Goal: Ask a question

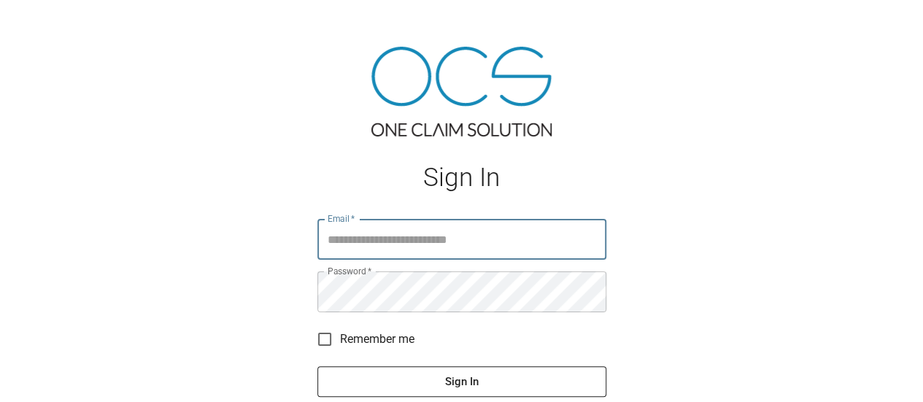
type input "**********"
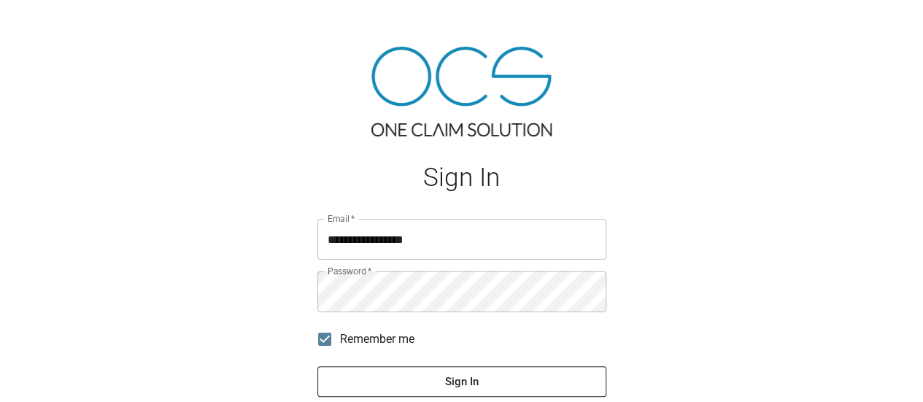
click at [400, 382] on button "Sign In" at bounding box center [461, 381] width 289 height 31
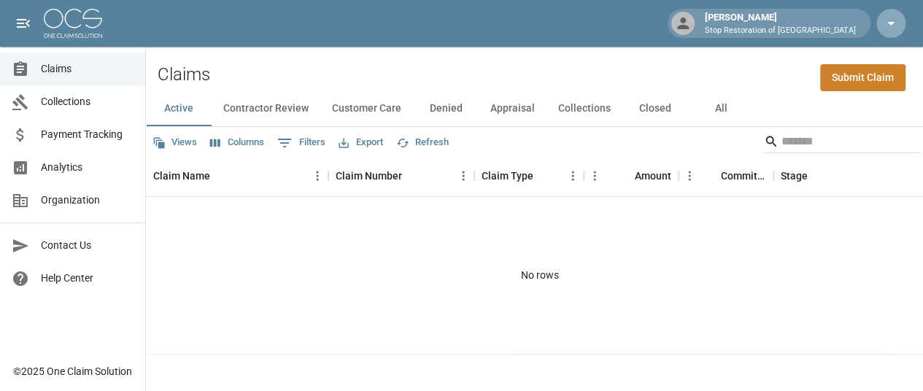
click at [890, 18] on icon "button" at bounding box center [891, 24] width 18 height 18
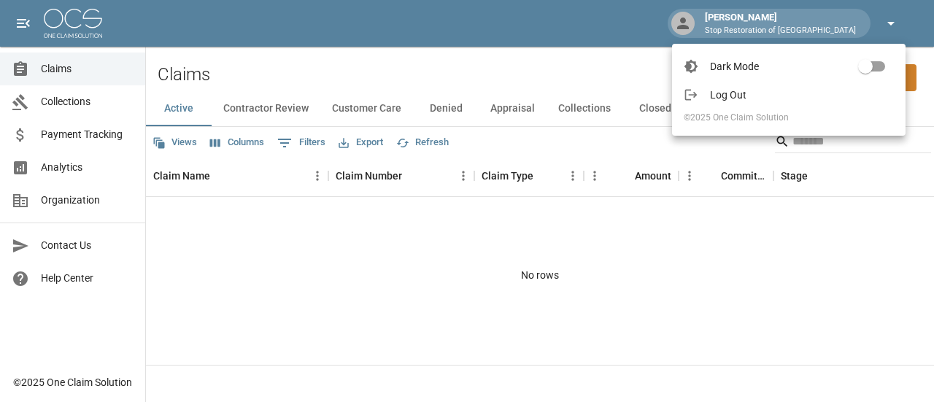
click at [890, 18] on div at bounding box center [467, 201] width 934 height 402
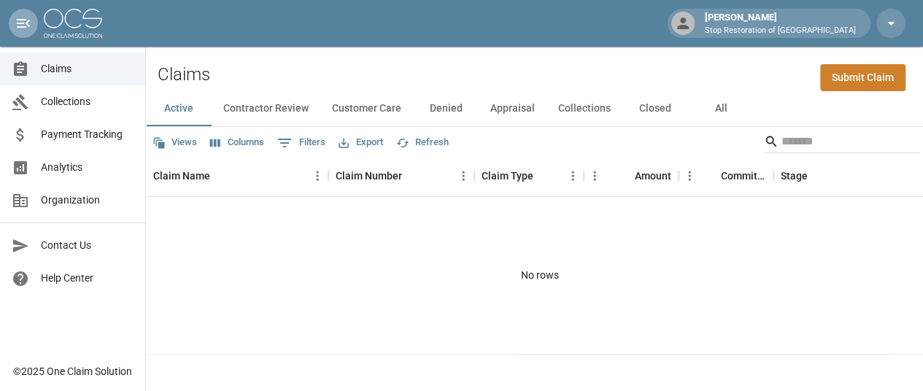
click at [20, 24] on icon "open drawer" at bounding box center [23, 23] width 13 height 9
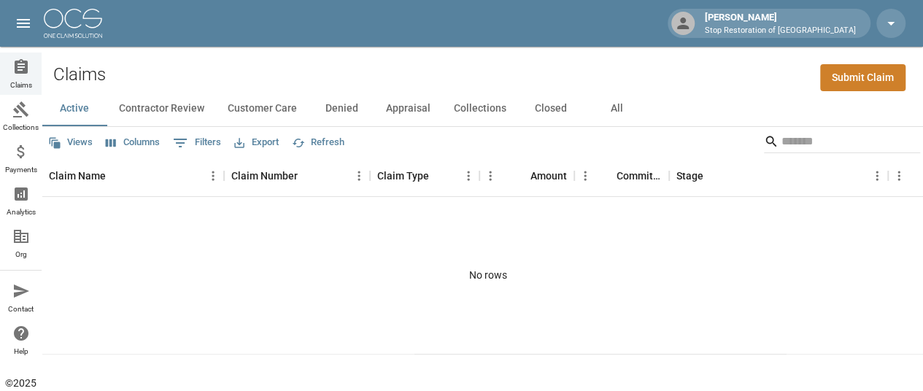
click at [20, 24] on icon "open drawer" at bounding box center [23, 23] width 13 height 9
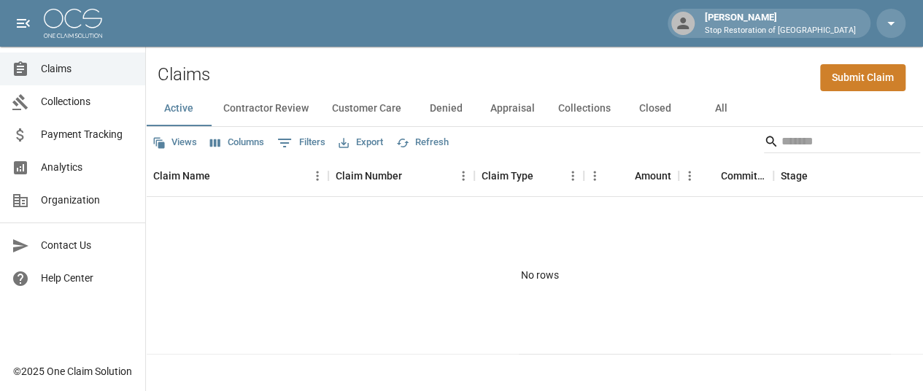
click at [79, 204] on span "Organization" at bounding box center [87, 200] width 93 height 15
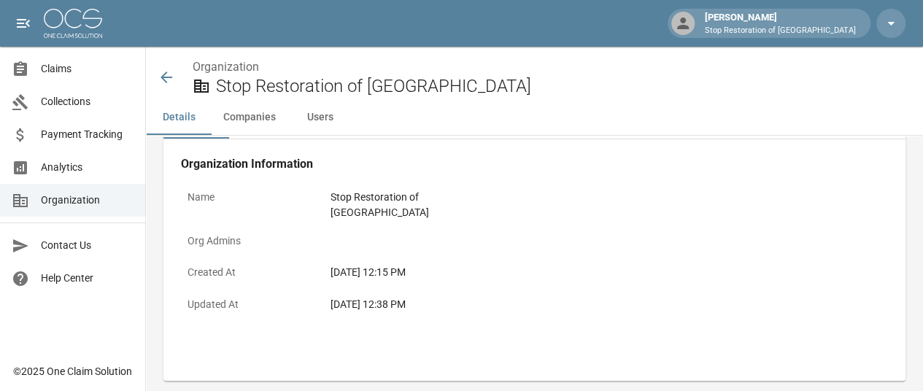
scroll to position [73, 0]
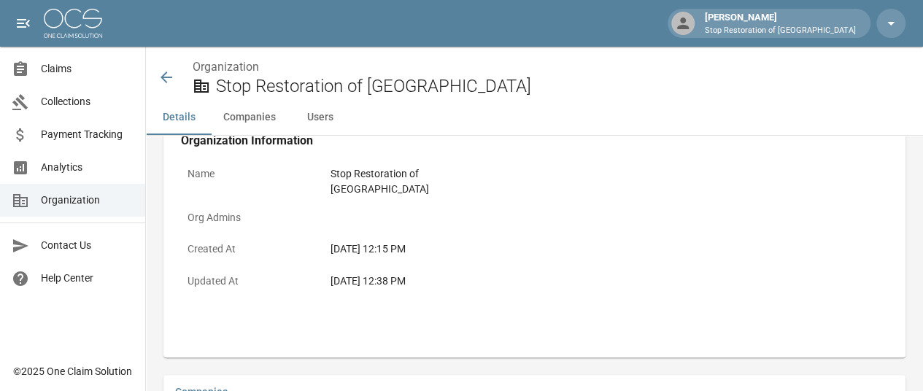
click at [318, 115] on button "Users" at bounding box center [320, 117] width 66 height 35
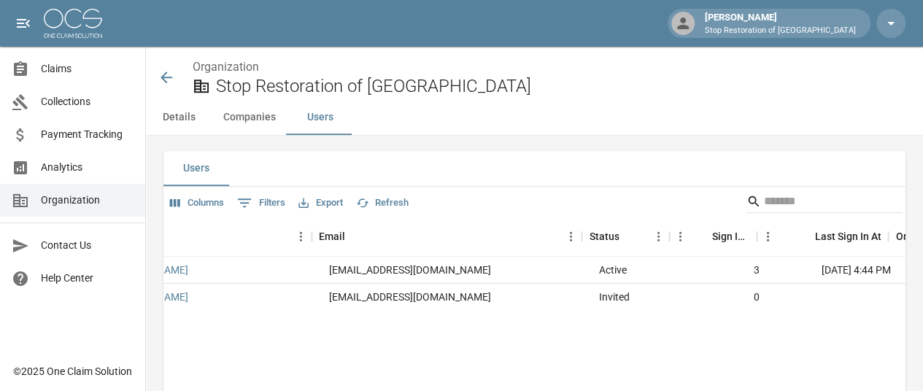
scroll to position [0, 159]
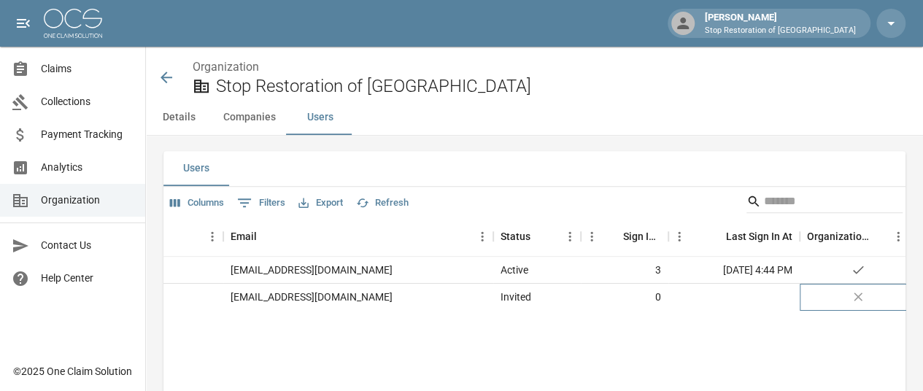
click at [856, 293] on icon at bounding box center [858, 297] width 9 height 9
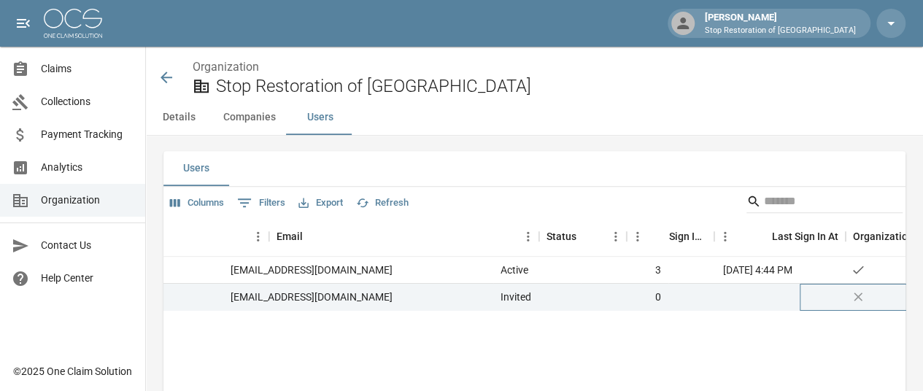
scroll to position [0, 0]
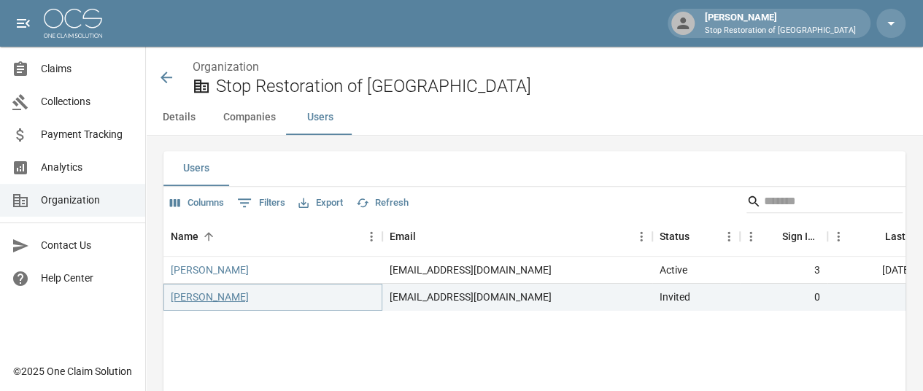
click at [210, 290] on link "[PERSON_NAME]" at bounding box center [210, 297] width 78 height 15
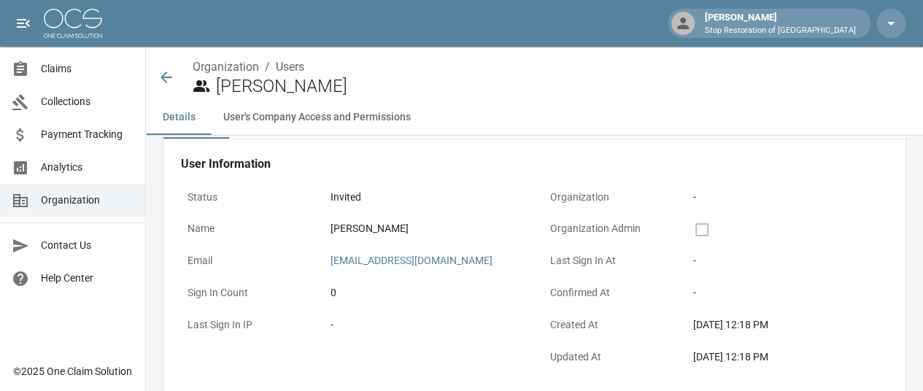
scroll to position [73, 0]
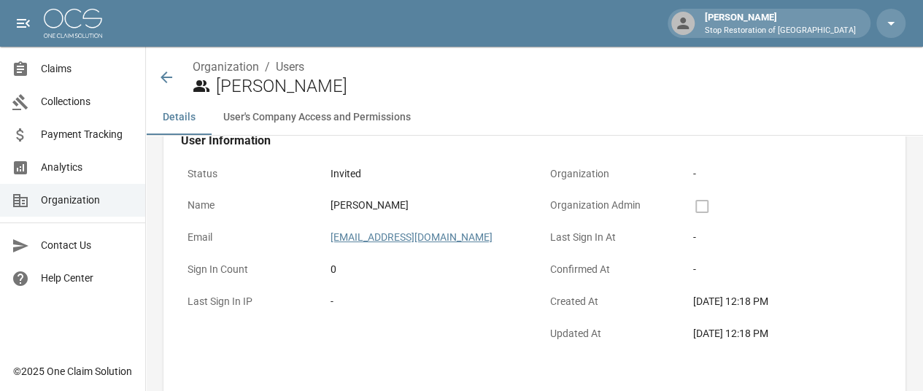
click at [441, 239] on link "[EMAIL_ADDRESS][DOMAIN_NAME]" at bounding box center [411, 237] width 162 height 12
click at [726, 207] on div at bounding box center [711, 207] width 36 height 18
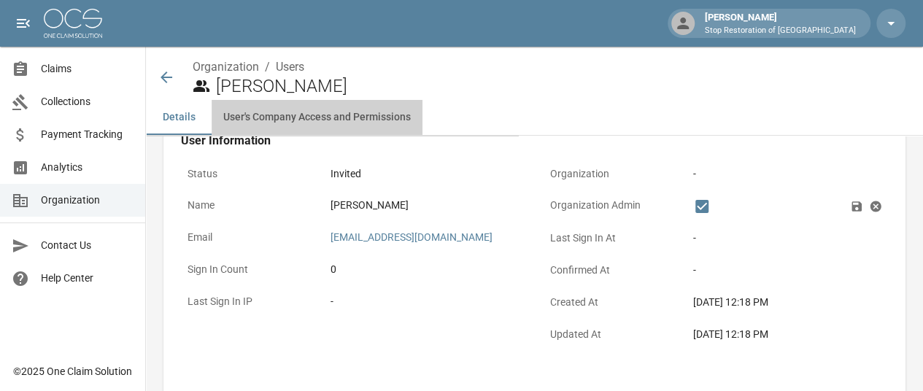
click at [321, 119] on button "User's Company Access and Permissions" at bounding box center [317, 117] width 211 height 35
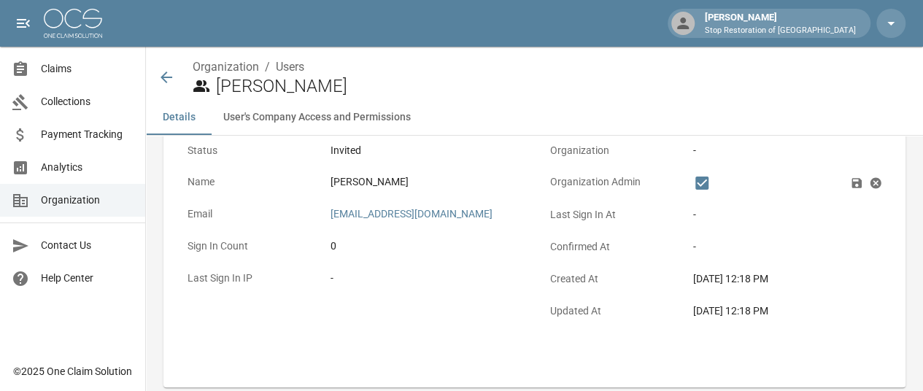
scroll to position [26, 0]
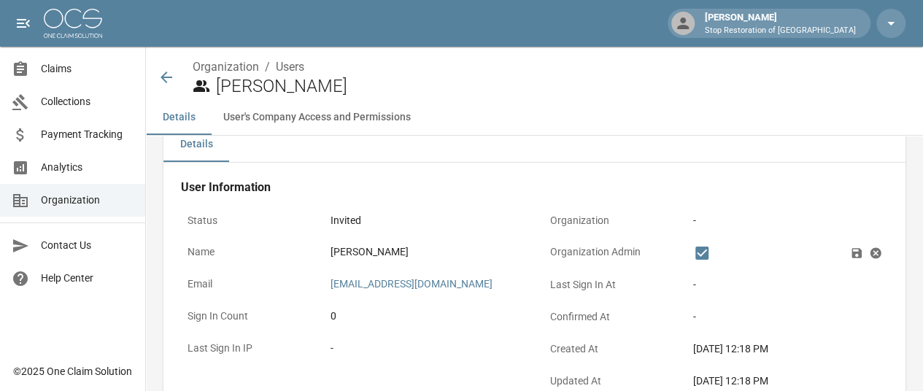
drag, startPoint x: 368, startPoint y: 285, endPoint x: 273, endPoint y: 312, distance: 98.8
click at [273, 312] on p "Sign In Count" at bounding box center [246, 316] width 131 height 28
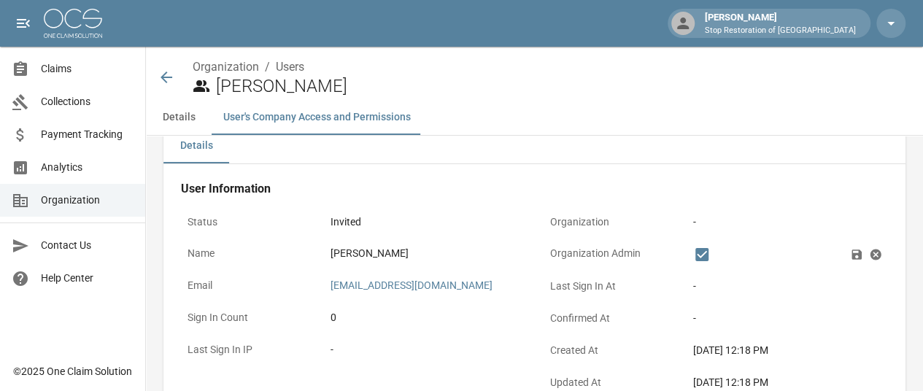
scroll to position [0, 0]
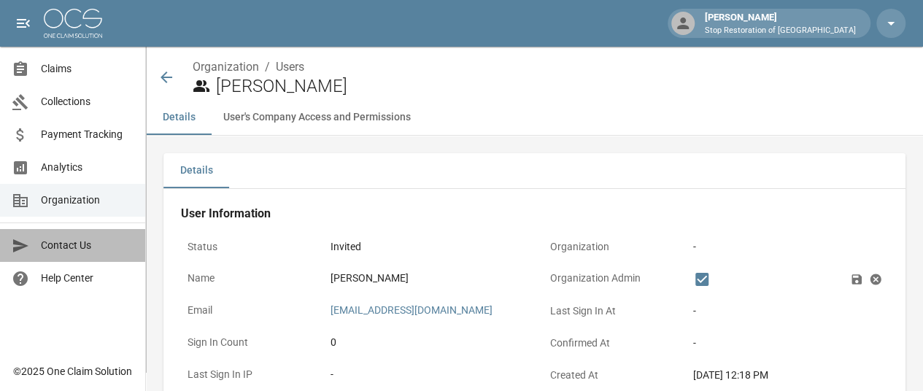
click at [63, 245] on span "Contact Us" at bounding box center [87, 245] width 93 height 15
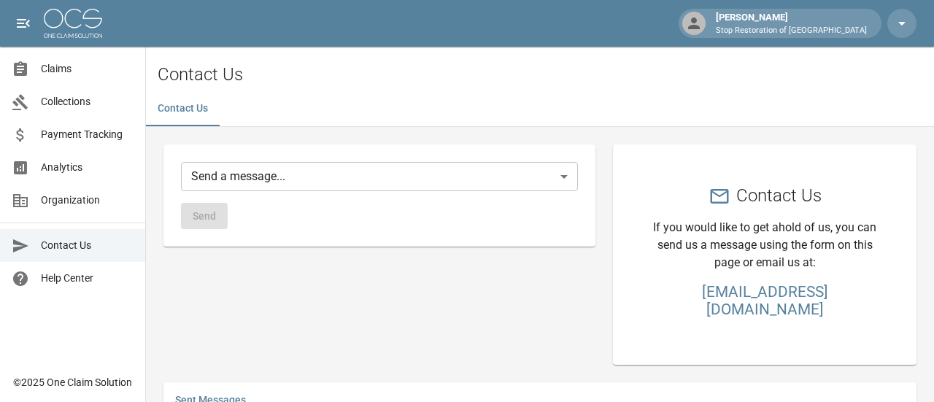
click at [247, 176] on body "[PERSON_NAME] Stop Restoration of [PERSON_NAME] Claims Collections Payment Trac…" at bounding box center [467, 354] width 934 height 708
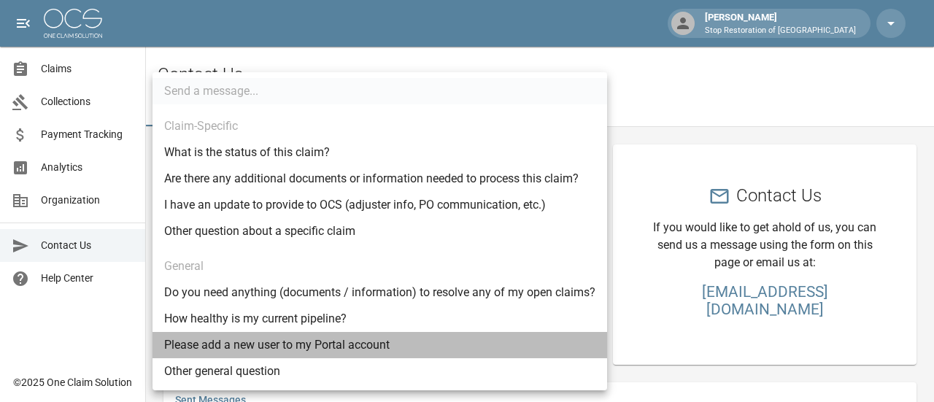
click at [264, 343] on li "Please add a new user to my Portal account" at bounding box center [379, 345] width 454 height 26
type input "********"
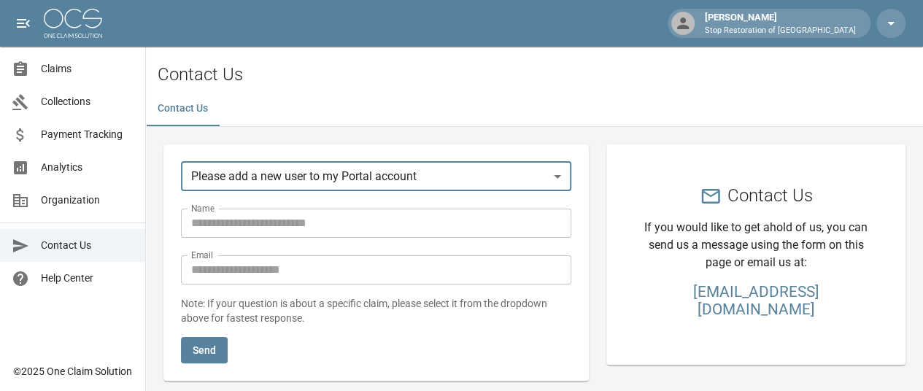
click at [273, 221] on input "Name" at bounding box center [376, 223] width 390 height 29
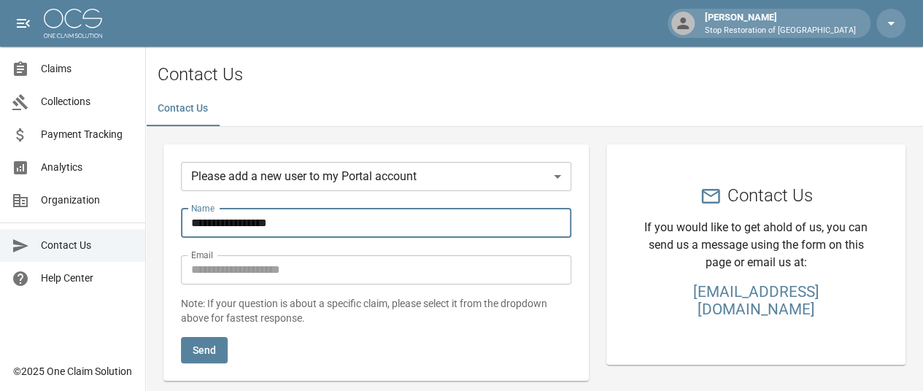
type input "**********"
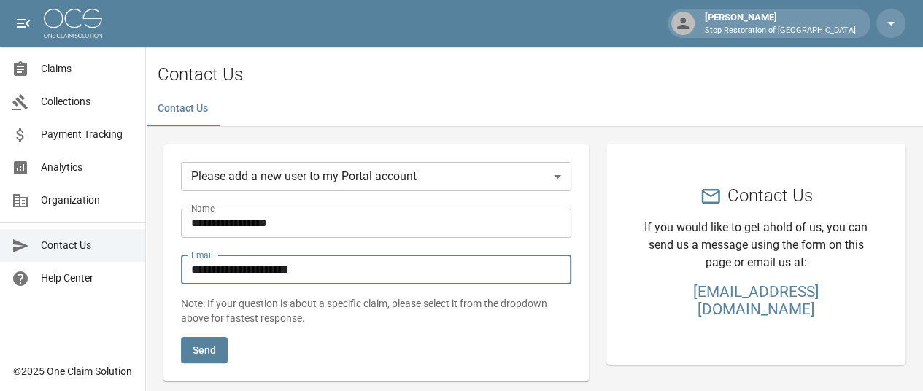
type input "**********"
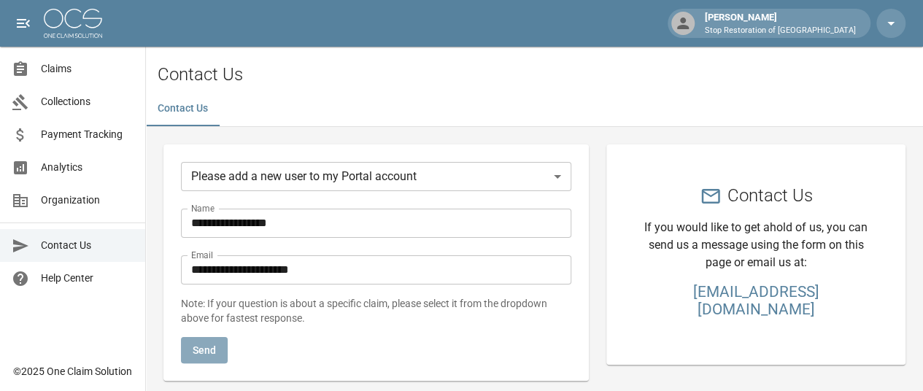
click at [203, 347] on button "Send" at bounding box center [204, 350] width 47 height 27
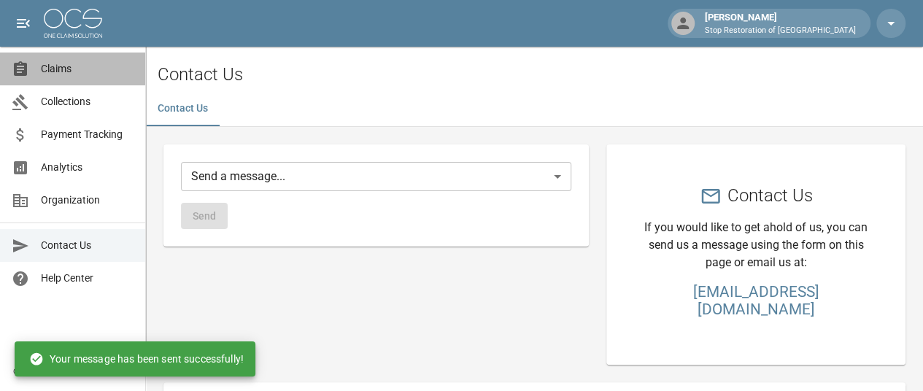
click at [50, 67] on span "Claims" at bounding box center [87, 68] width 93 height 15
